Goal: Task Accomplishment & Management: Manage account settings

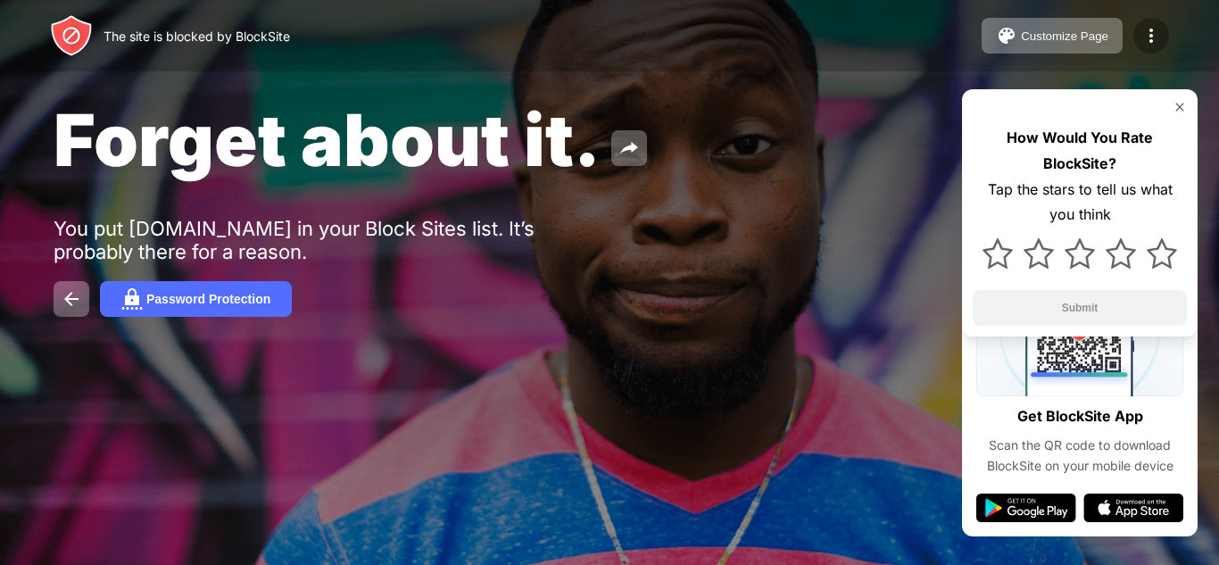
click at [1156, 43] on img at bounding box center [1151, 35] width 21 height 21
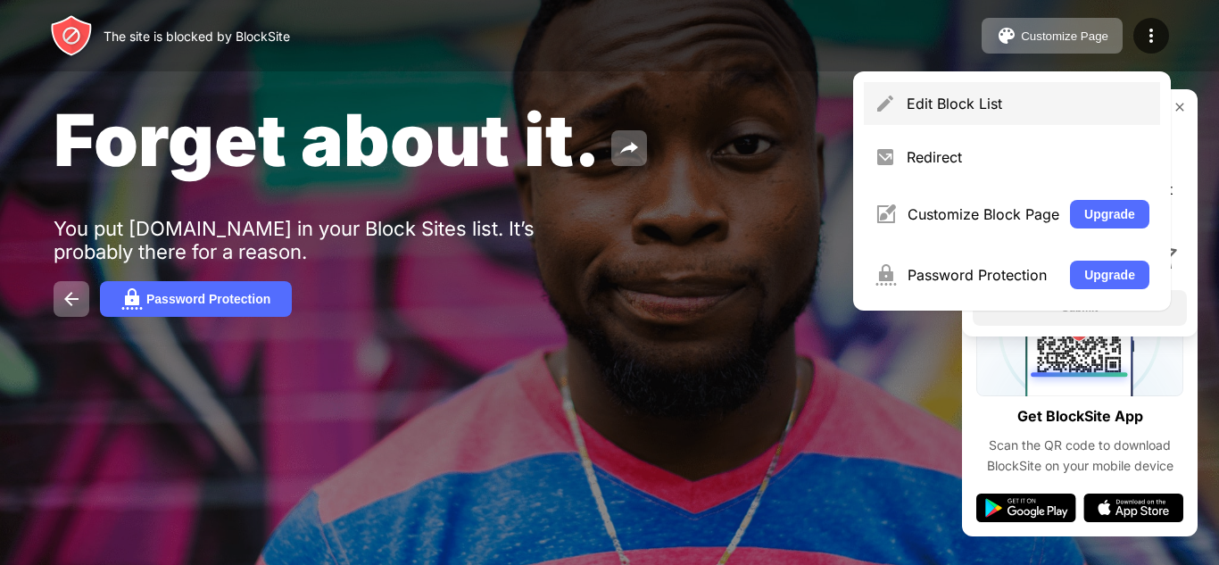
click at [1041, 105] on div "Edit Block List" at bounding box center [1028, 104] width 243 height 18
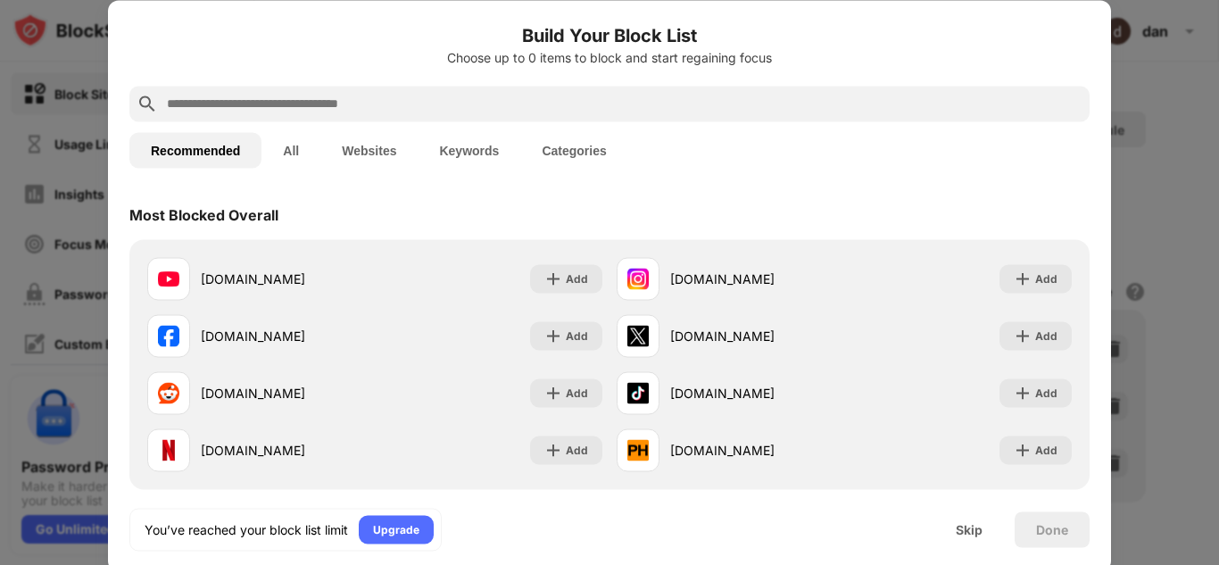
click at [414, 101] on input "text" at bounding box center [623, 103] width 917 height 21
click at [1216, 104] on div at bounding box center [609, 282] width 1219 height 565
click at [600, 485] on div "youtube.com Add instagram.com Add facebook.com Add x.com Add reddit.com Add tik…" at bounding box center [609, 364] width 960 height 250
click at [574, 112] on input "text" at bounding box center [623, 103] width 917 height 21
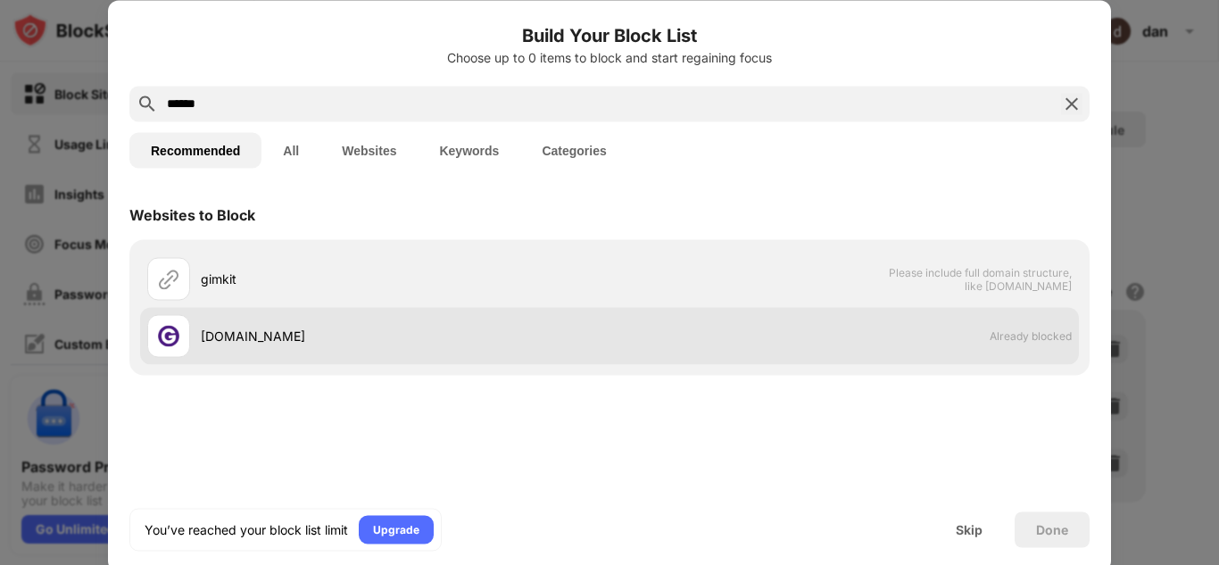
type input "******"
click at [326, 327] on div "gimkit.com" at bounding box center [405, 336] width 409 height 19
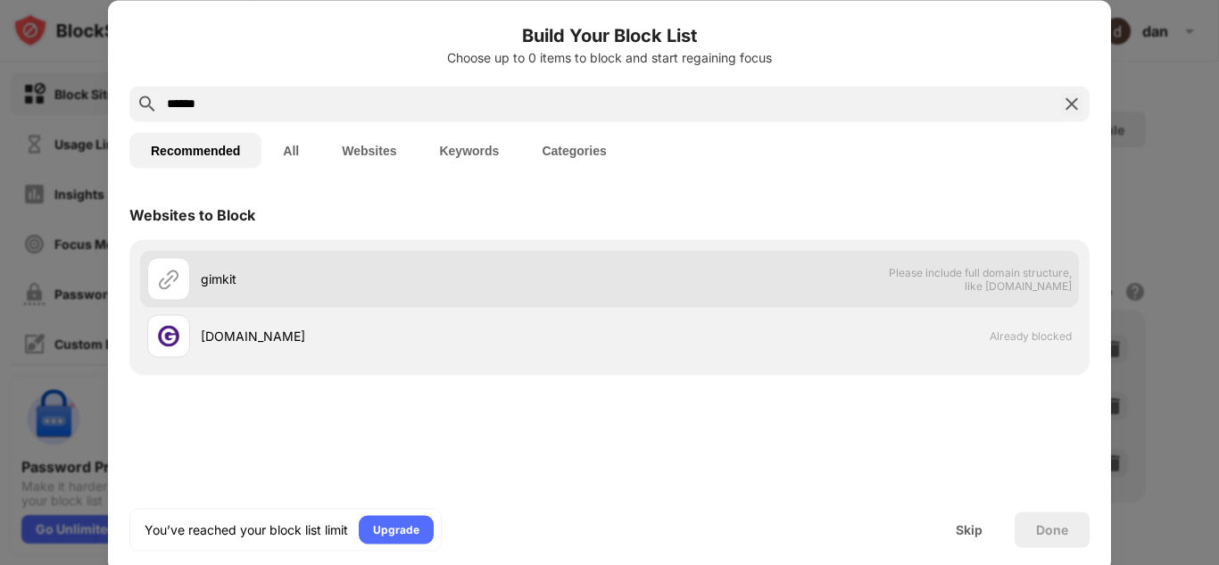
click at [208, 285] on div "gimkit" at bounding box center [405, 279] width 409 height 19
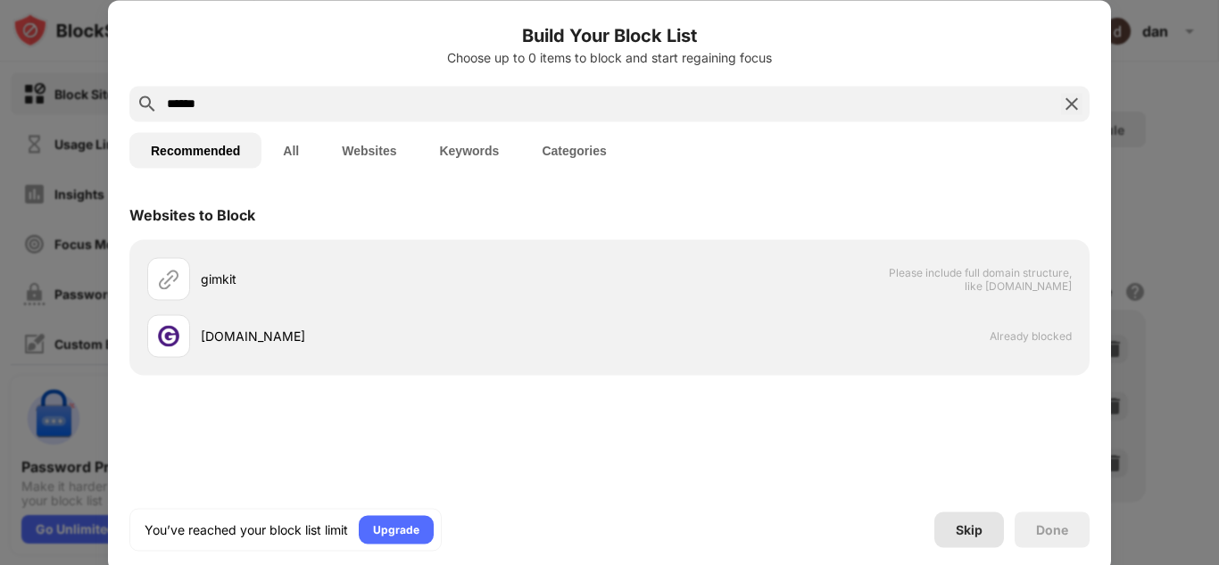
click at [960, 531] on div "Skip" at bounding box center [969, 529] width 27 height 14
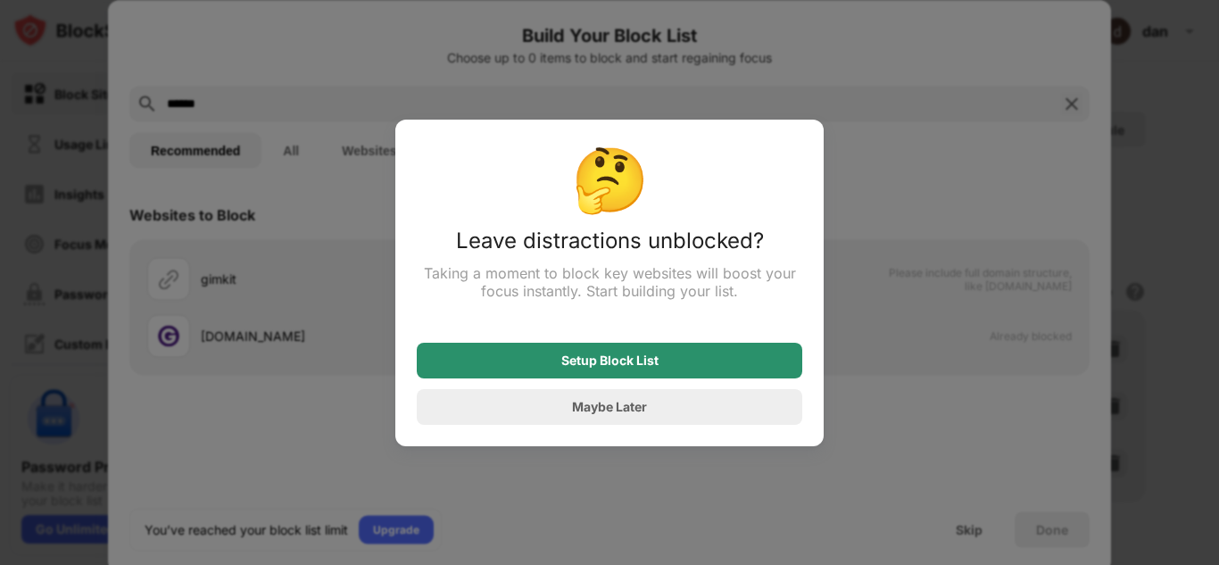
click at [644, 357] on div "Setup Block List" at bounding box center [609, 360] width 97 height 14
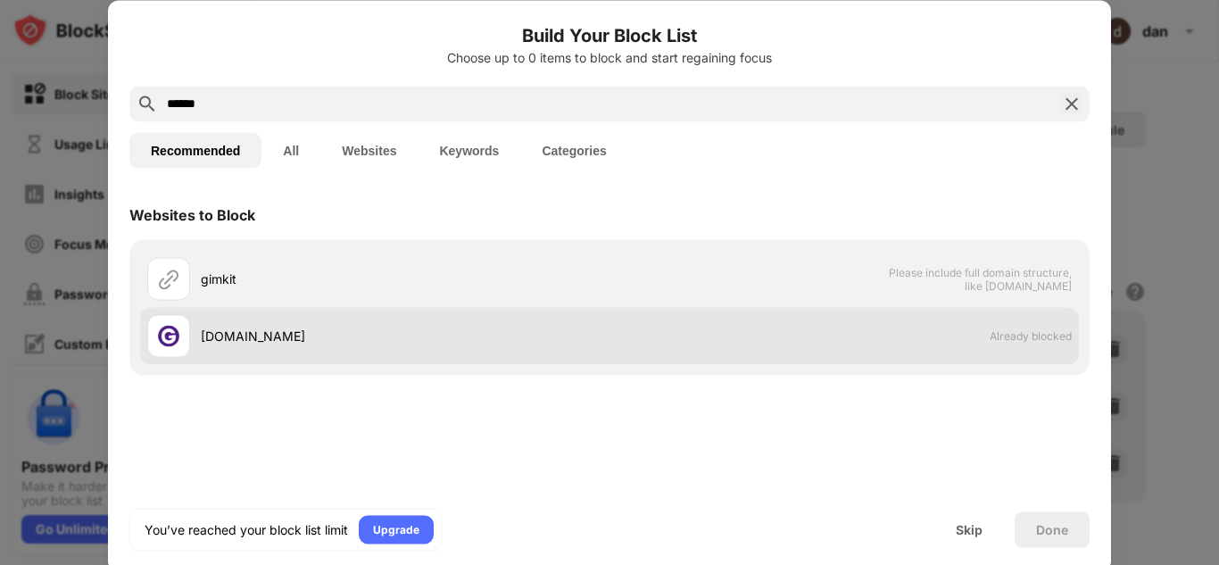
click at [1013, 320] on div "gimkit.com Already blocked" at bounding box center [609, 335] width 939 height 57
